Goal: Transaction & Acquisition: Purchase product/service

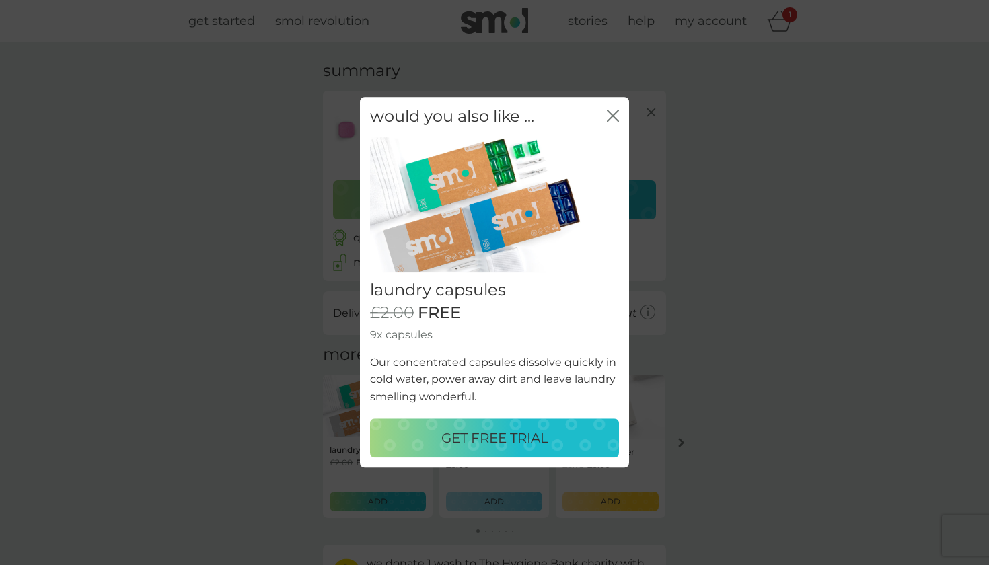
click at [475, 440] on p "GET FREE TRIAL" at bounding box center [494, 439] width 107 height 22
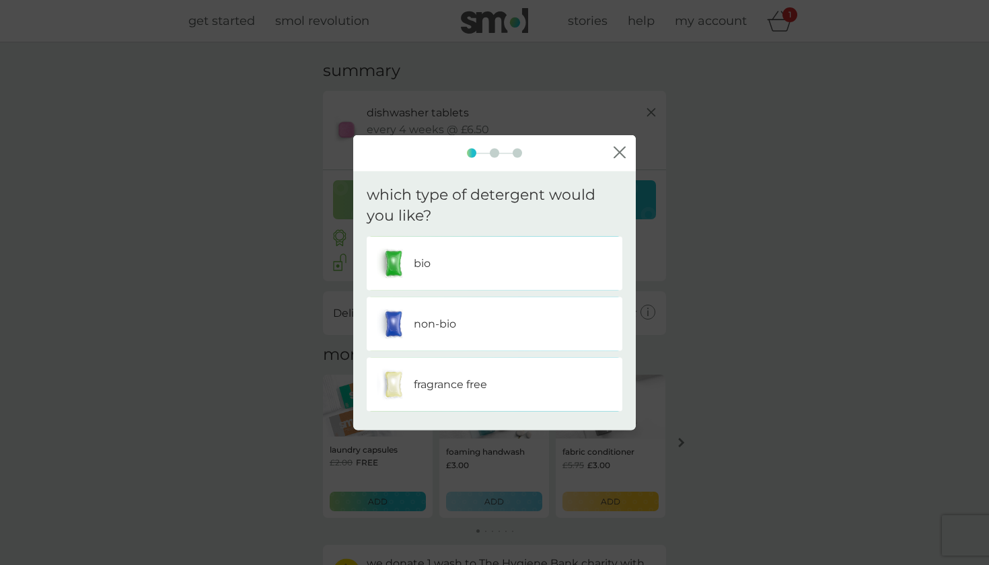
click at [417, 381] on p "fragrance free" at bounding box center [450, 383] width 73 height 17
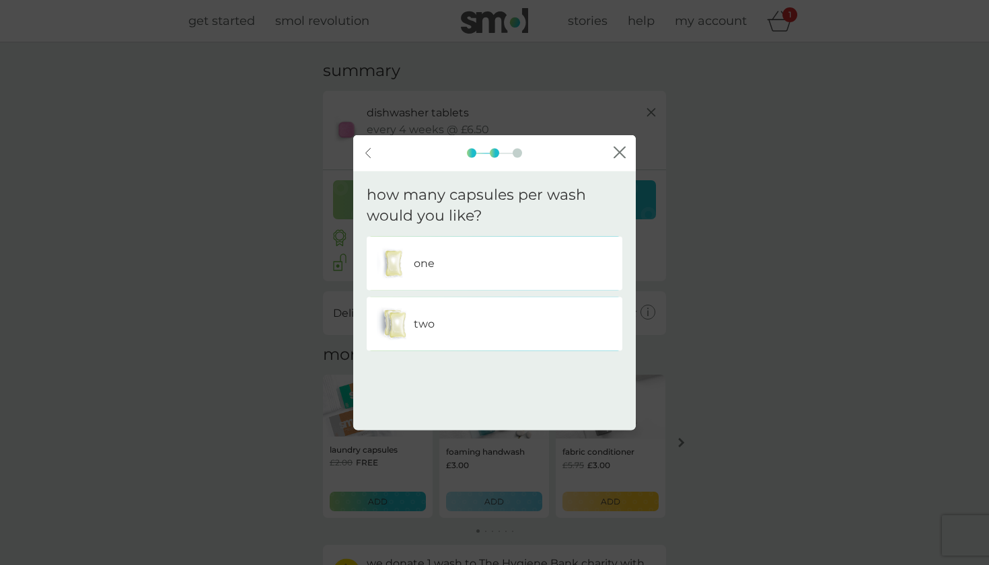
click at [413, 254] on div "one" at bounding box center [494, 263] width 235 height 34
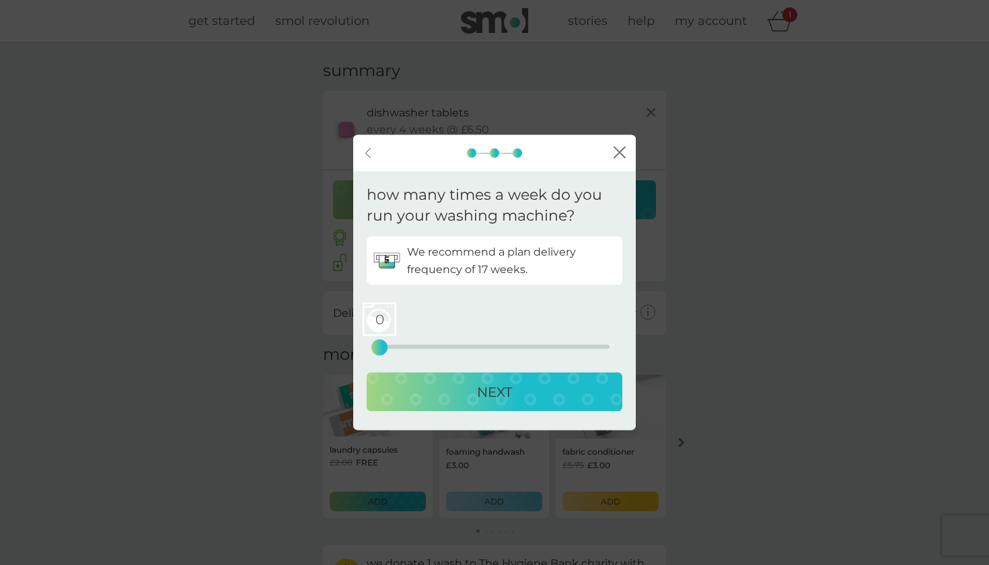
click at [377, 346] on div "0" at bounding box center [379, 346] width 5 height 5
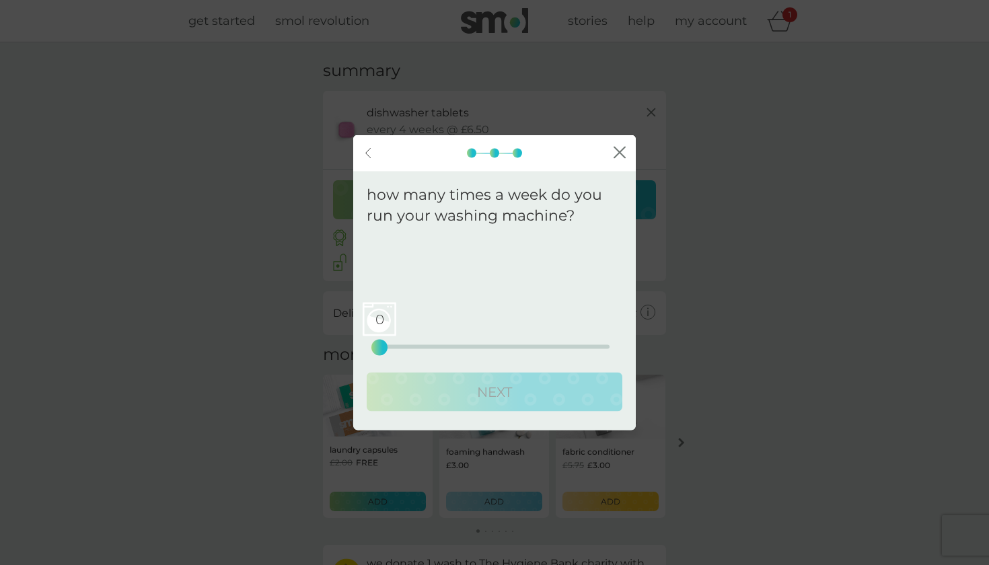
click at [617, 153] on icon "close" at bounding box center [619, 152] width 12 height 12
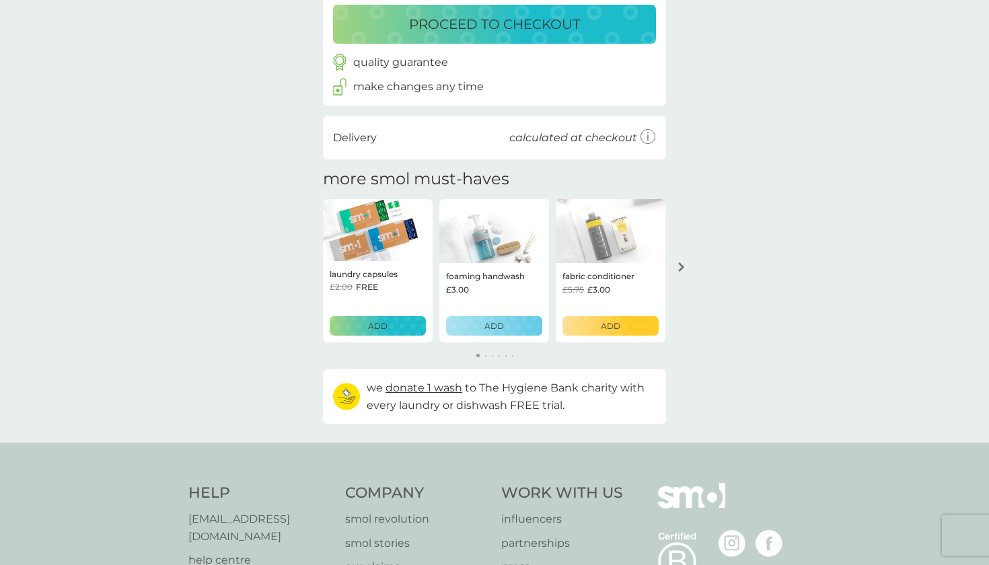
scroll to position [178, 0]
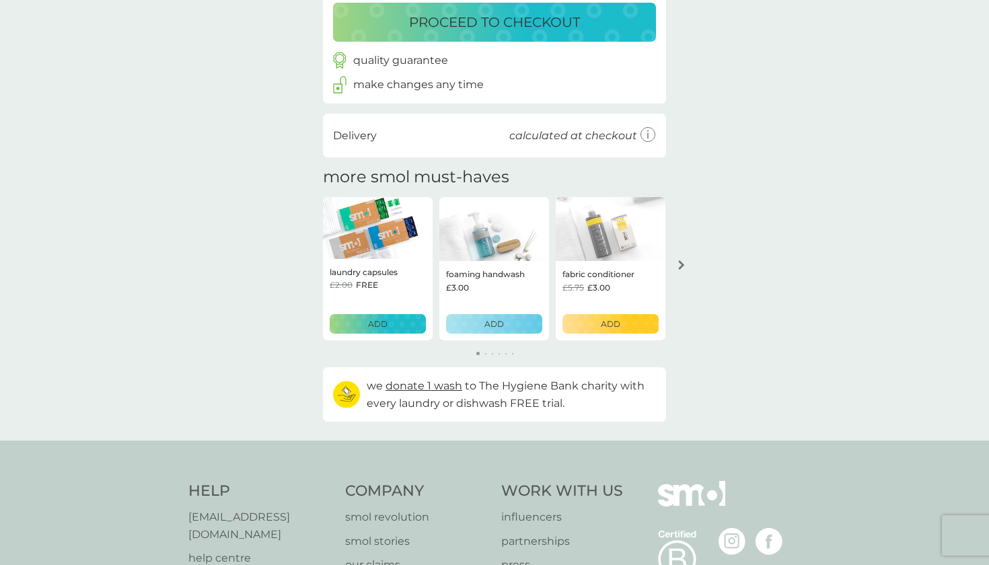
click at [683, 262] on icon "arrow right" at bounding box center [681, 264] width 7 height 9
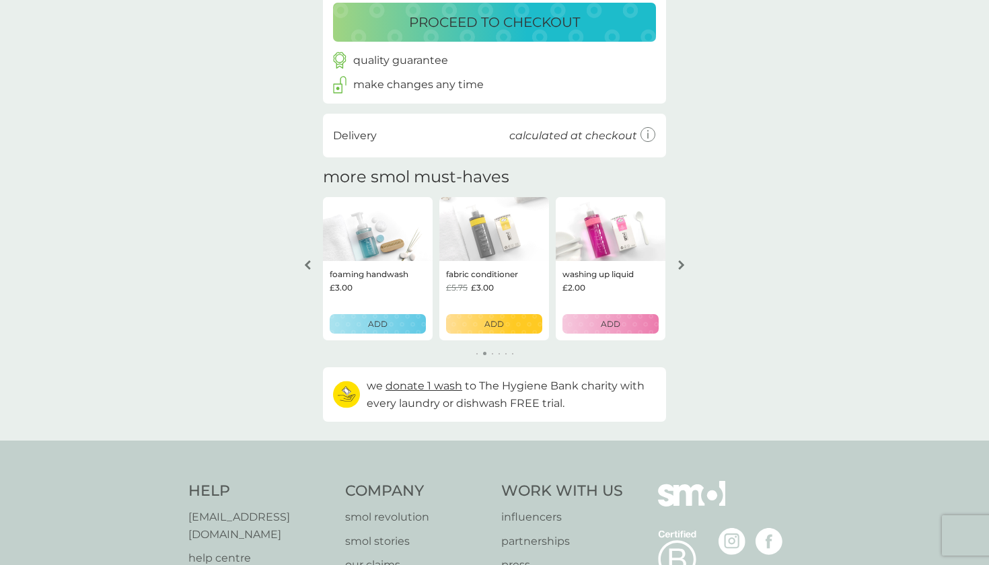
click at [683, 262] on icon "arrow right" at bounding box center [681, 264] width 7 height 9
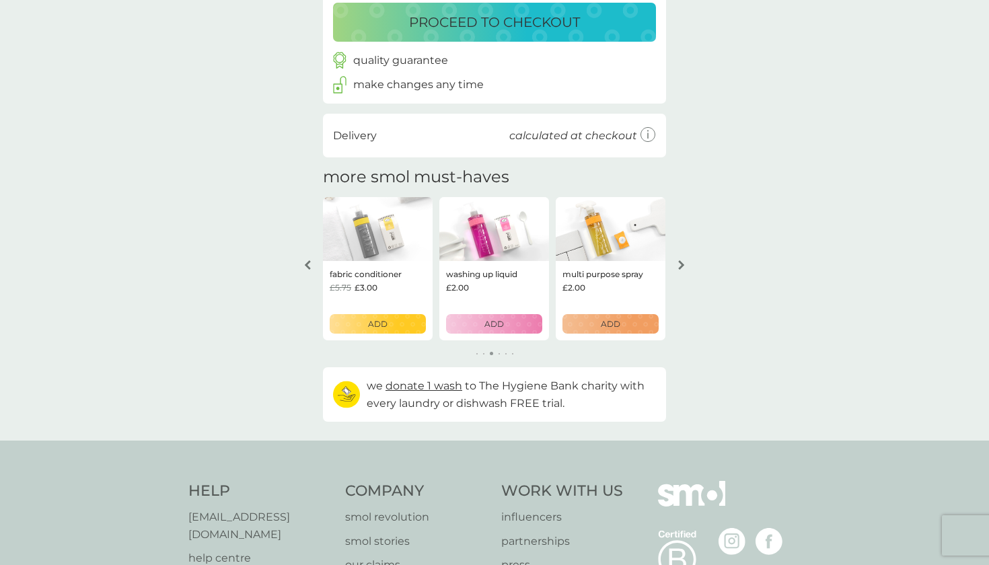
click at [683, 262] on icon "arrow right" at bounding box center [681, 264] width 7 height 9
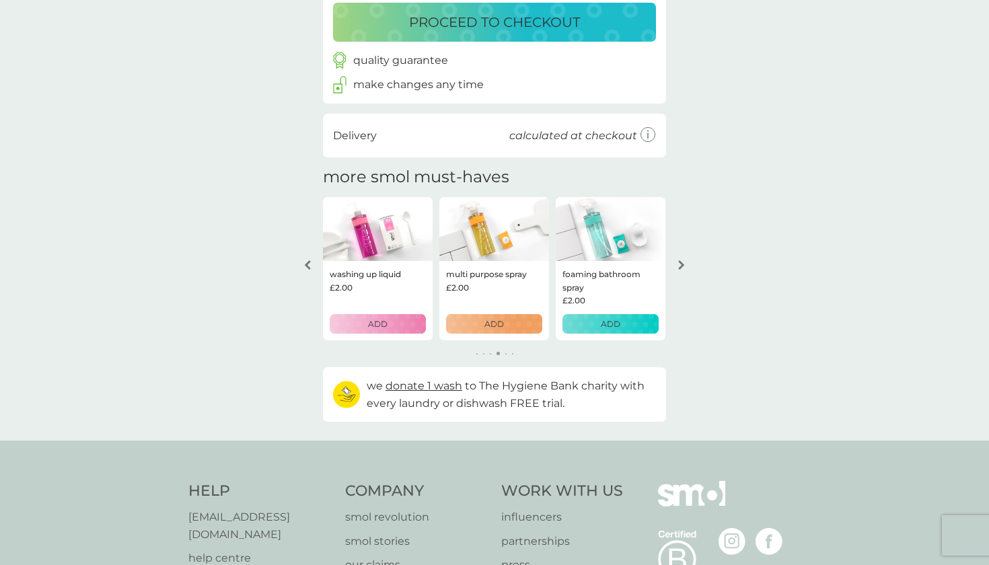
click at [684, 242] on div "your basket summary dishwasher tablets trial pack every 4 weeks @ £6.50 £2.00 F…" at bounding box center [494, 153] width 989 height 576
click at [682, 270] on button "arrow right" at bounding box center [681, 265] width 23 height 24
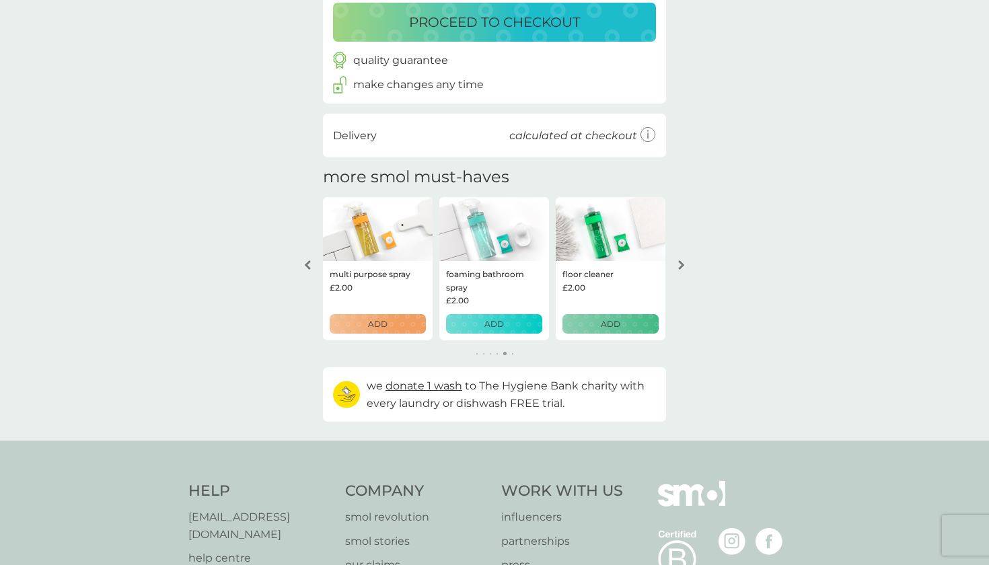
click at [682, 270] on button "arrow right" at bounding box center [681, 265] width 23 height 24
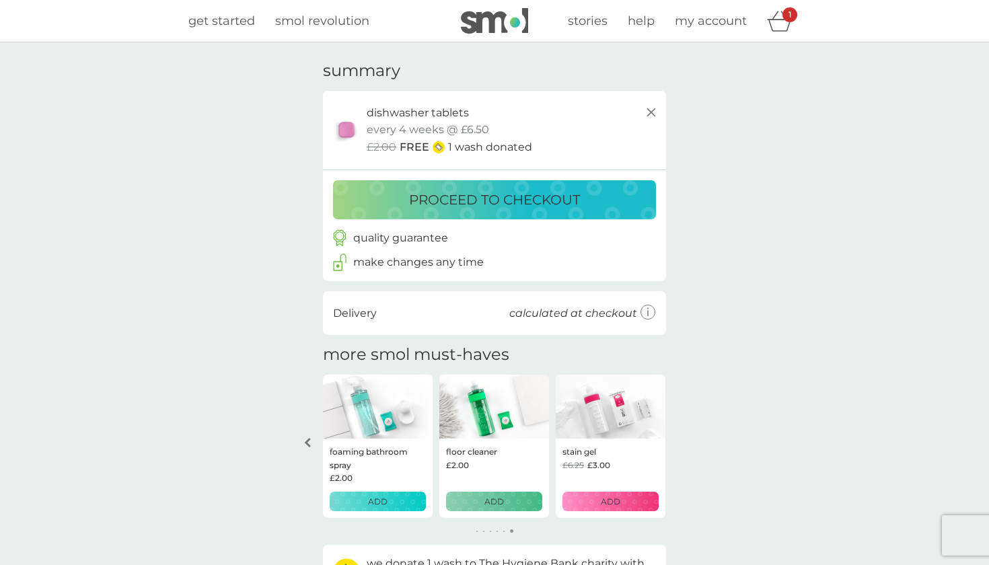
scroll to position [0, 0]
click at [584, 176] on div "proceed to checkout" at bounding box center [494, 194] width 343 height 49
click at [588, 190] on div "proceed to checkout" at bounding box center [494, 200] width 296 height 22
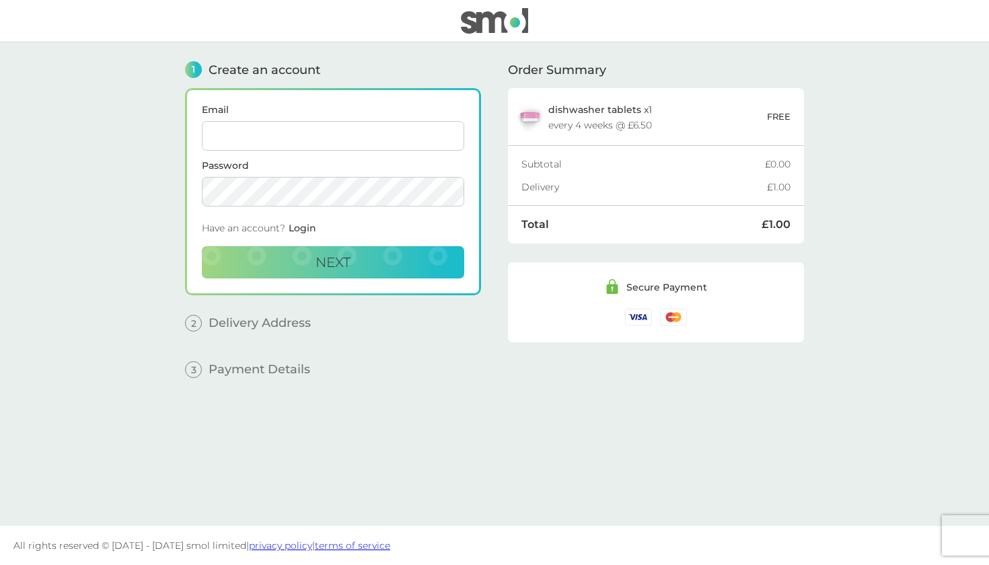
type input "[EMAIL_ADDRESS][DOMAIN_NAME]"
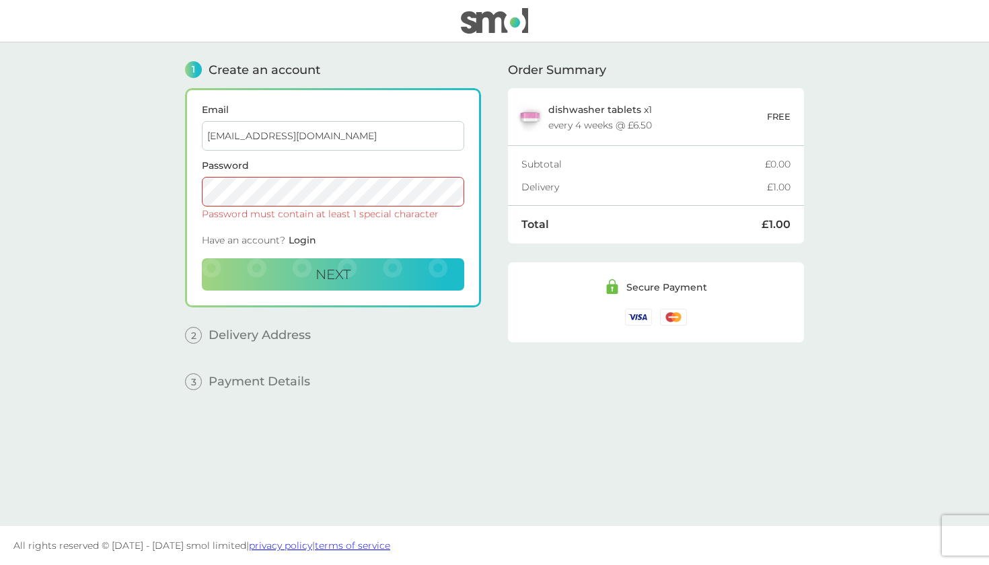
click at [333, 274] on button "Next" at bounding box center [333, 274] width 262 height 32
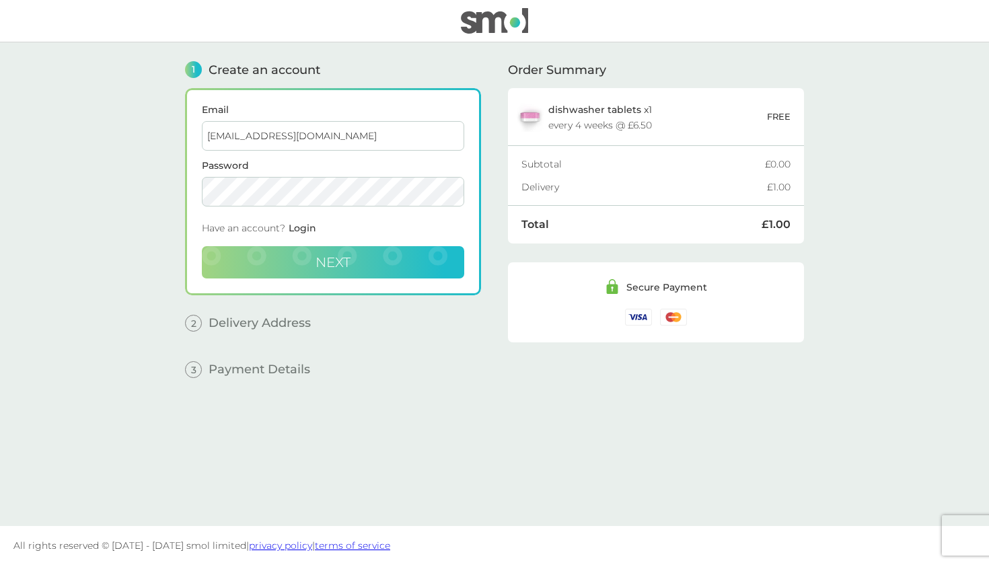
click at [412, 251] on button "Next" at bounding box center [333, 262] width 262 height 32
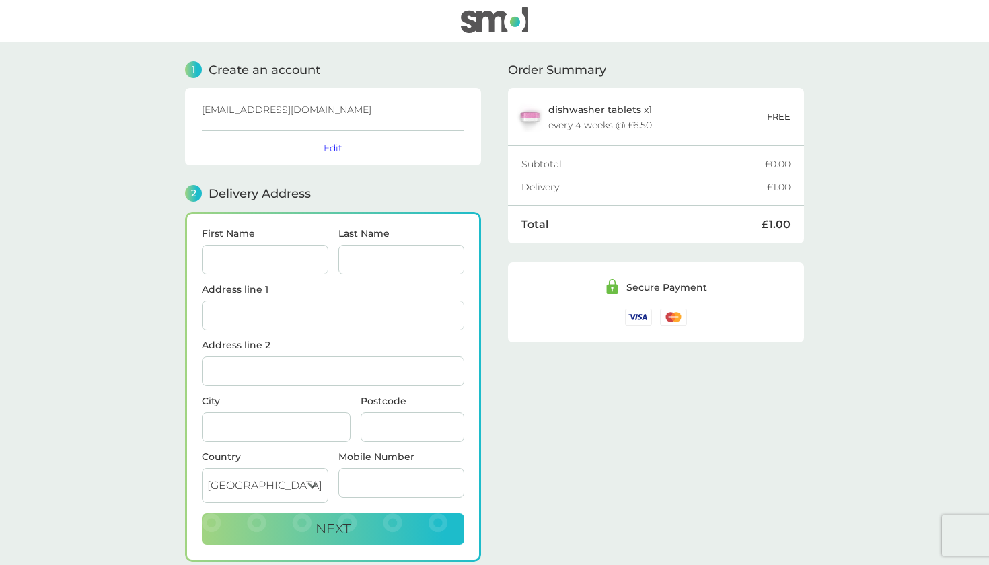
scroll to position [102, 0]
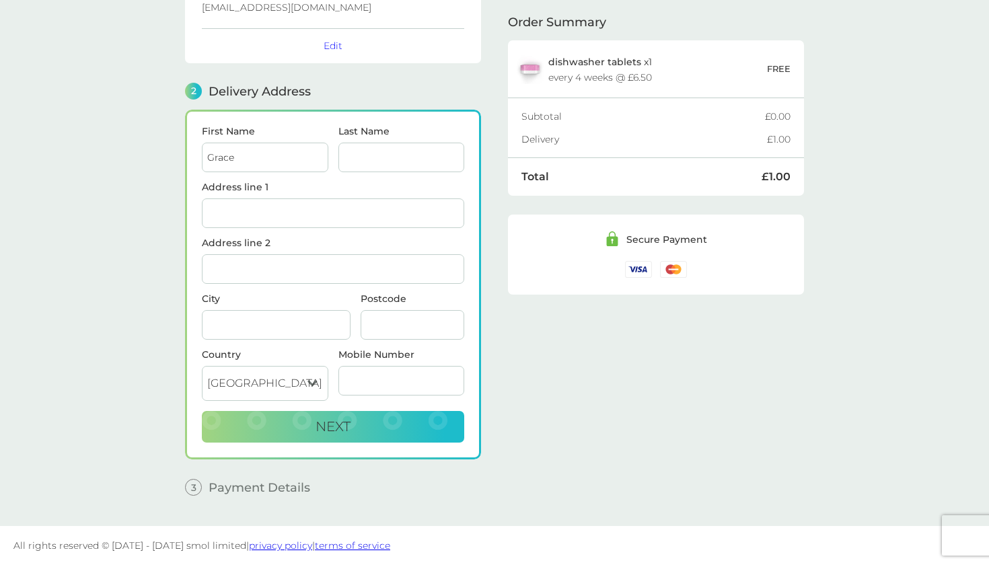
type input "Grace"
type input "[PERSON_NAME]"
click at [276, 221] on input "70 Skipness" at bounding box center [333, 213] width 262 height 30
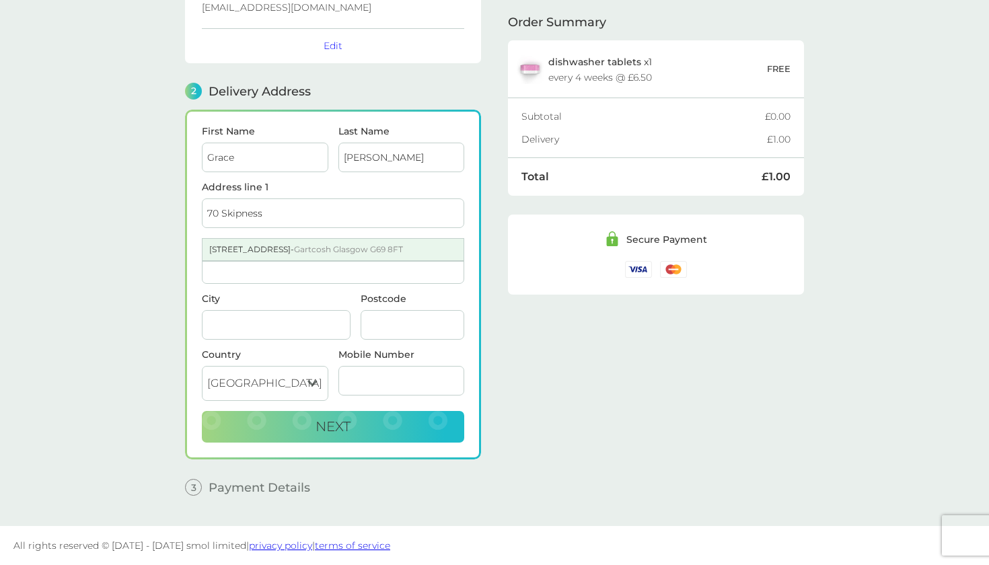
click at [274, 243] on div "[STREET_ADDRESS]" at bounding box center [332, 250] width 261 height 22
type input "[STREET_ADDRESS]"
type input "[GEOGRAPHIC_DATA]"
type input "G69 8FT"
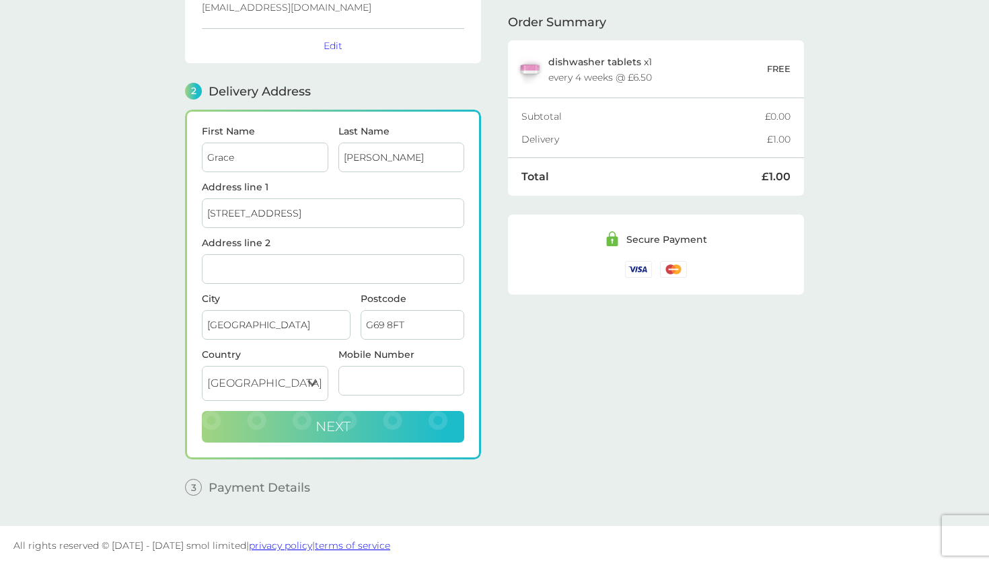
click at [360, 443] on button "Next" at bounding box center [333, 427] width 262 height 32
type input "07541239603"
click at [354, 416] on button "Next" at bounding box center [333, 427] width 262 height 32
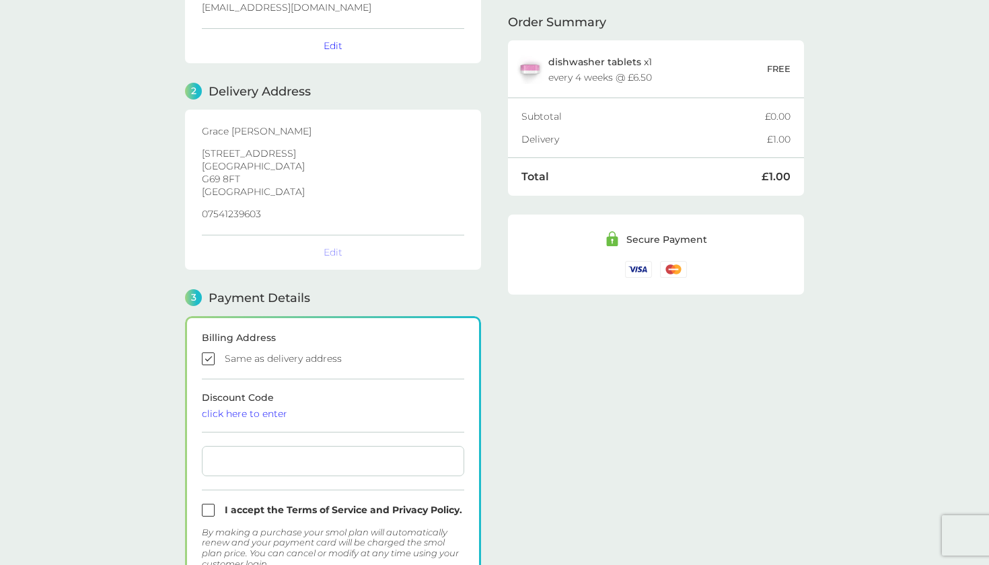
checkbox input "true"
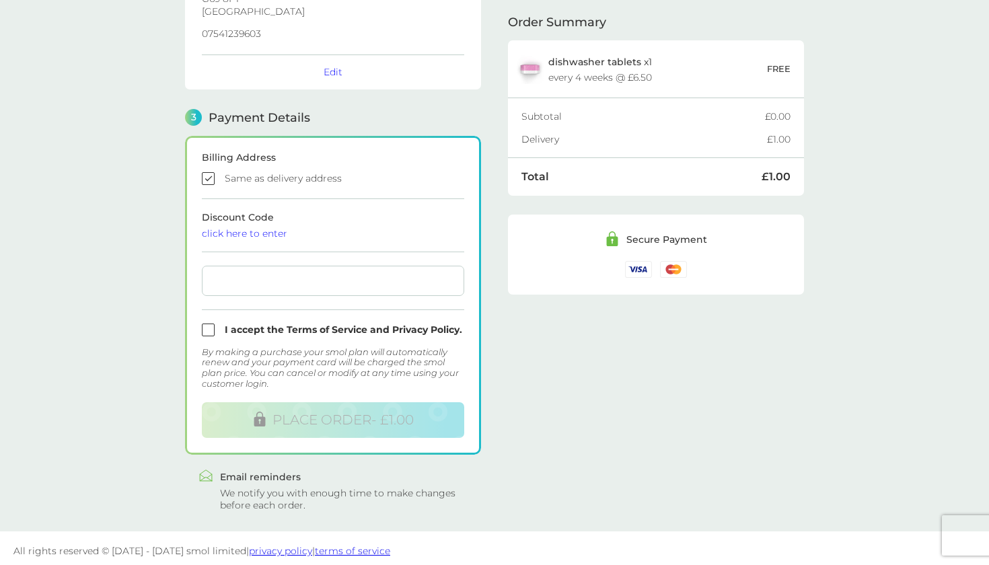
scroll to position [286, 0]
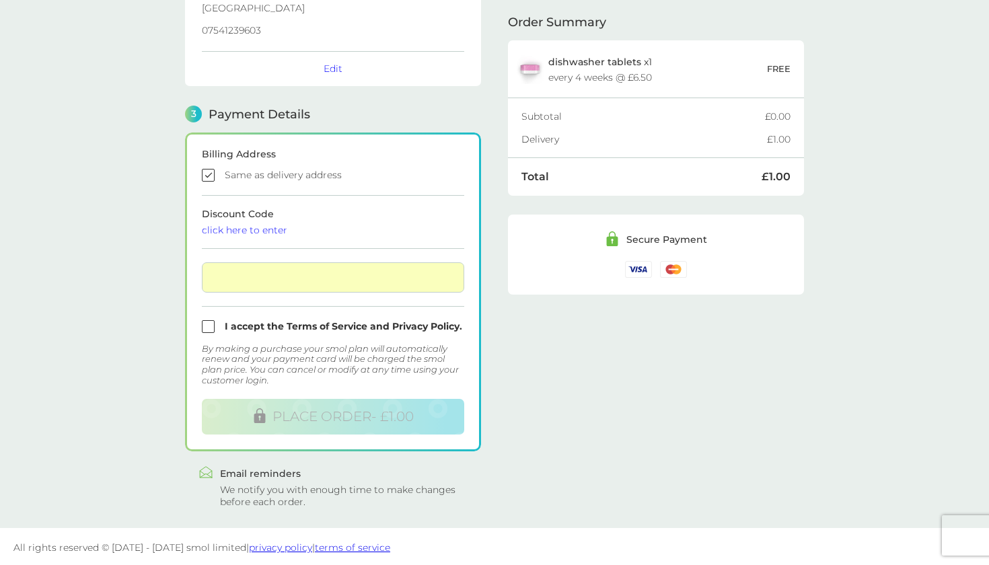
click at [206, 330] on input "checkbox" at bounding box center [333, 326] width 262 height 13
checkbox input "true"
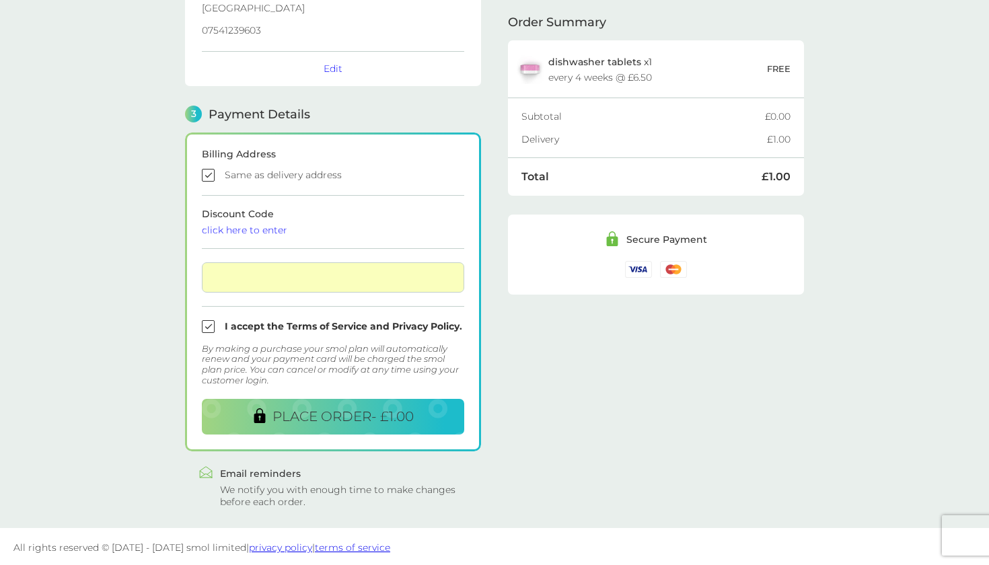
click at [253, 237] on form "Billing Address Same as delivery address Discount Code click here to enter I ac…" at bounding box center [333, 291] width 262 height 285
click at [253, 233] on div "click here to enter" at bounding box center [333, 229] width 262 height 9
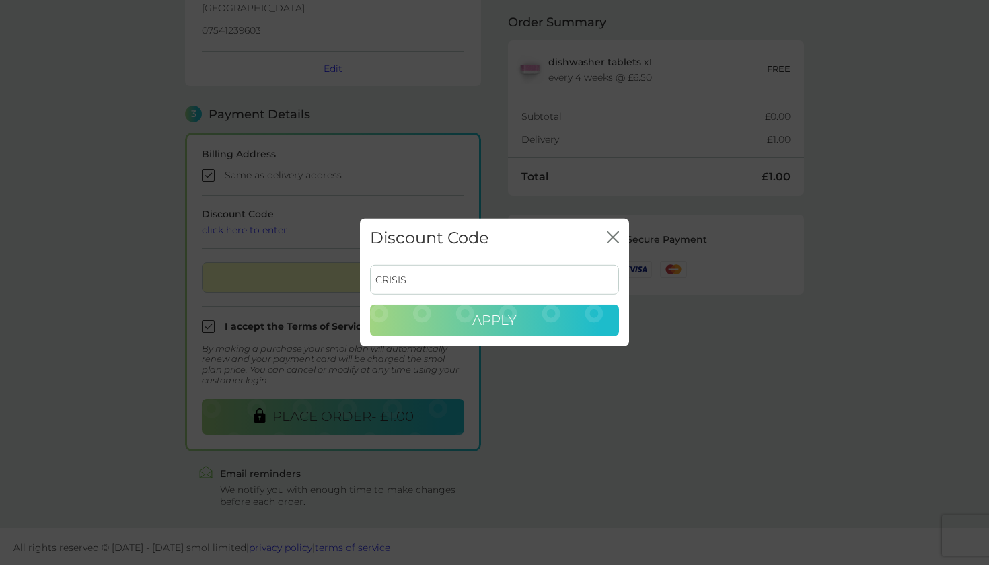
type input "CRISIS"
click at [383, 311] on button "Apply" at bounding box center [494, 321] width 249 height 32
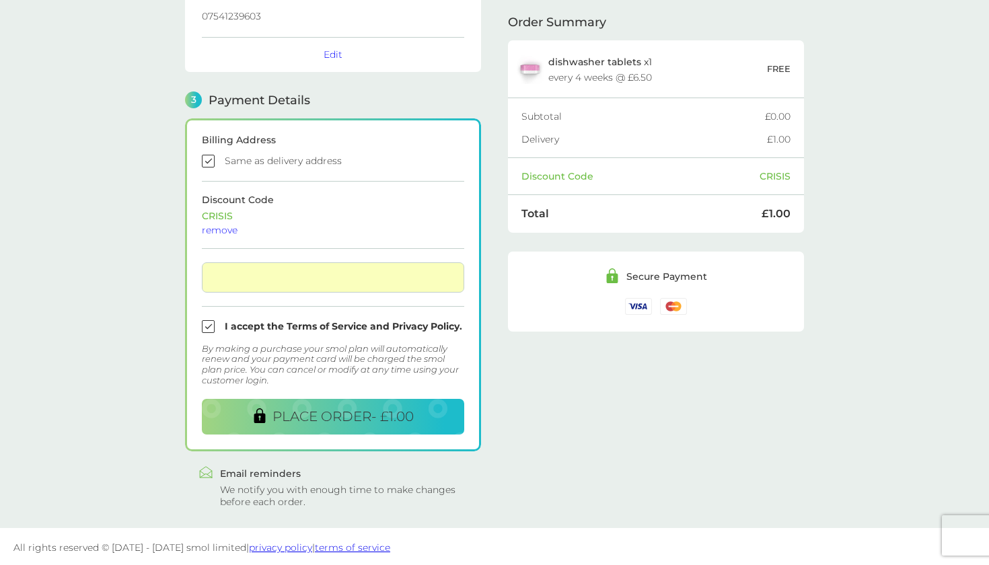
scroll to position [205, 0]
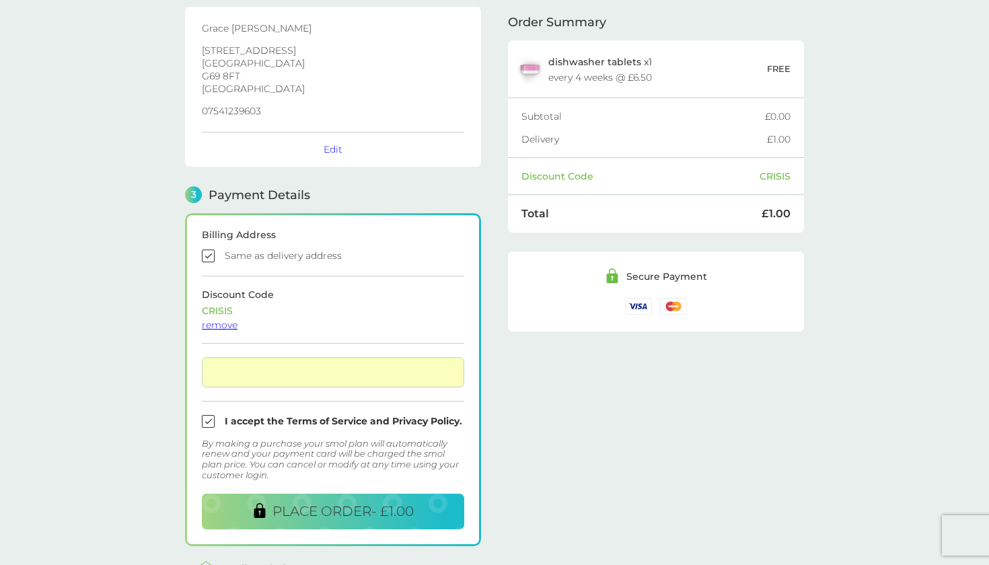
click at [233, 326] on div "remove" at bounding box center [333, 324] width 262 height 9
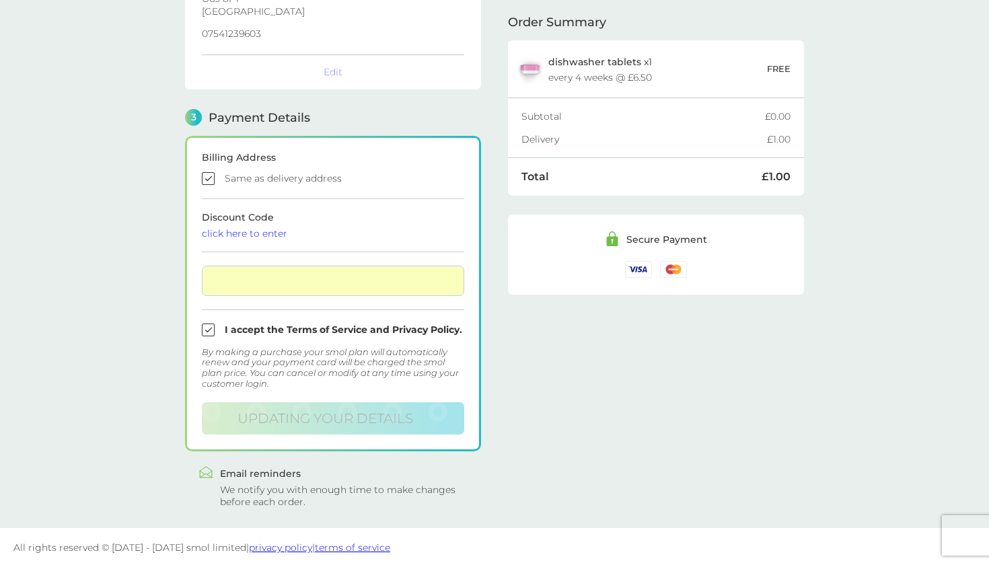
scroll to position [286, 0]
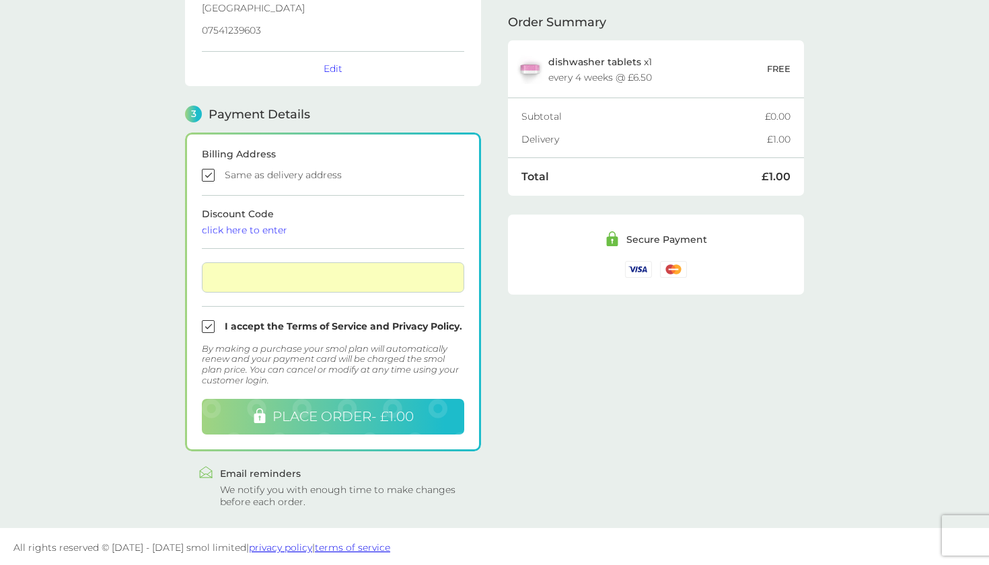
click at [242, 405] on button "PLACE ORDER - £1.00" at bounding box center [333, 417] width 262 height 36
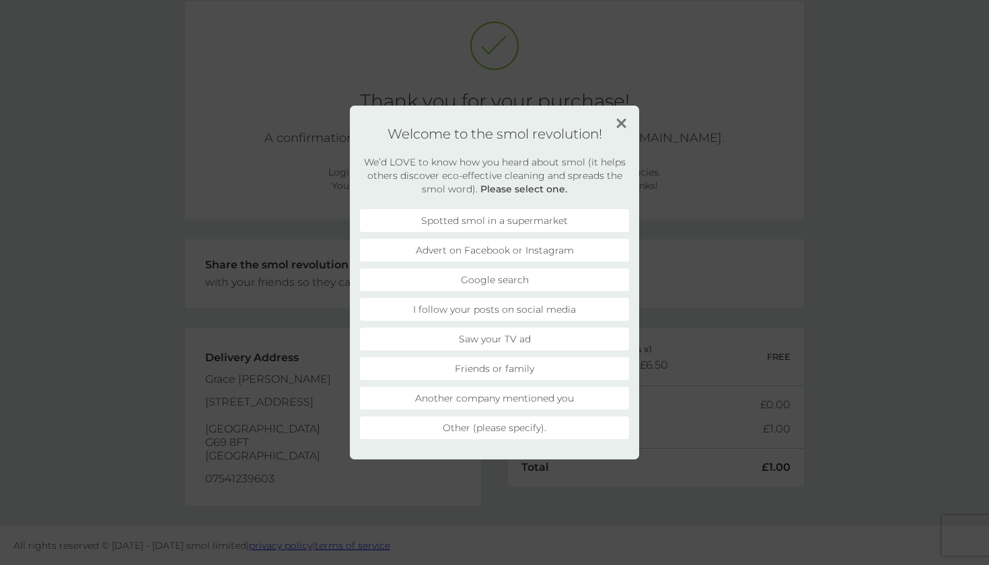
scroll to position [61, 0]
click at [567, 249] on li "Advert on Facebook or Instagram" at bounding box center [494, 250] width 269 height 23
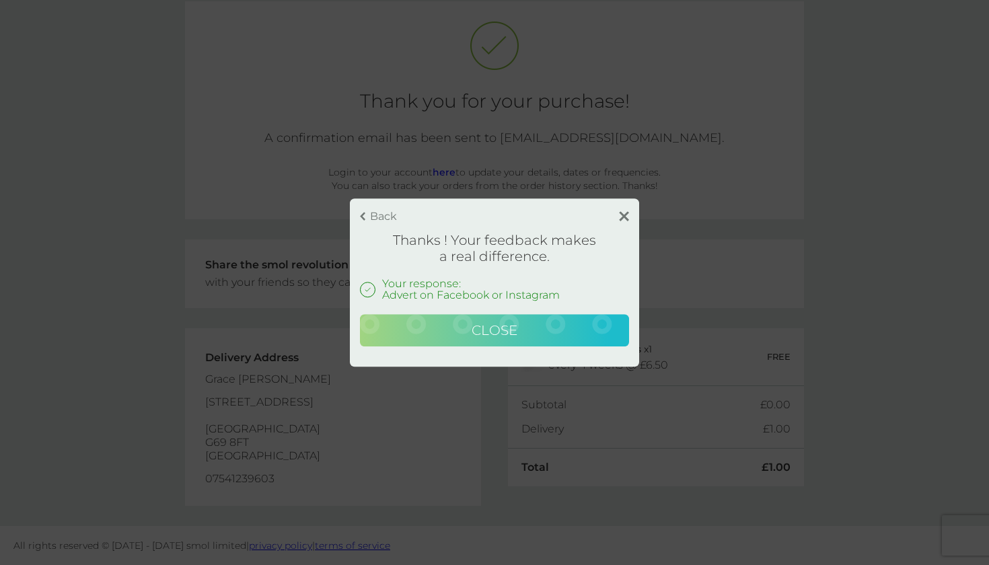
click at [578, 323] on button "Close" at bounding box center [494, 330] width 269 height 32
